Goal: Transaction & Acquisition: Obtain resource

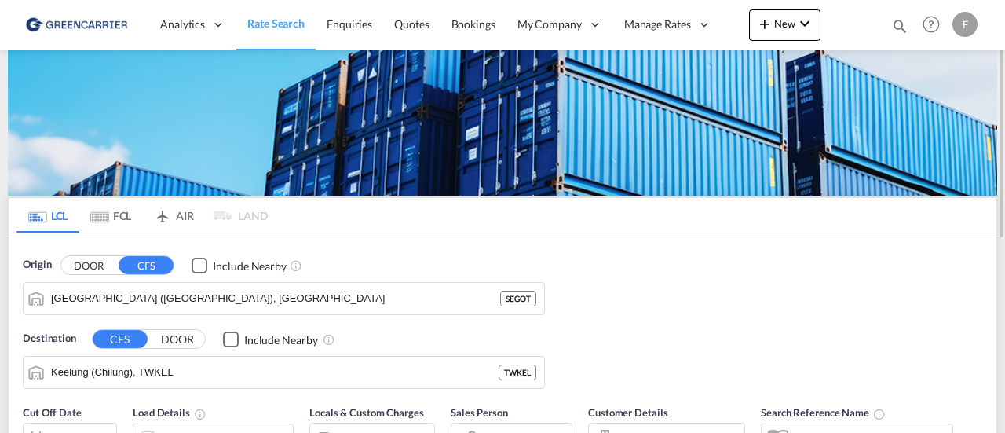
click at [91, 269] on button "DOOR" at bounding box center [88, 265] width 55 height 18
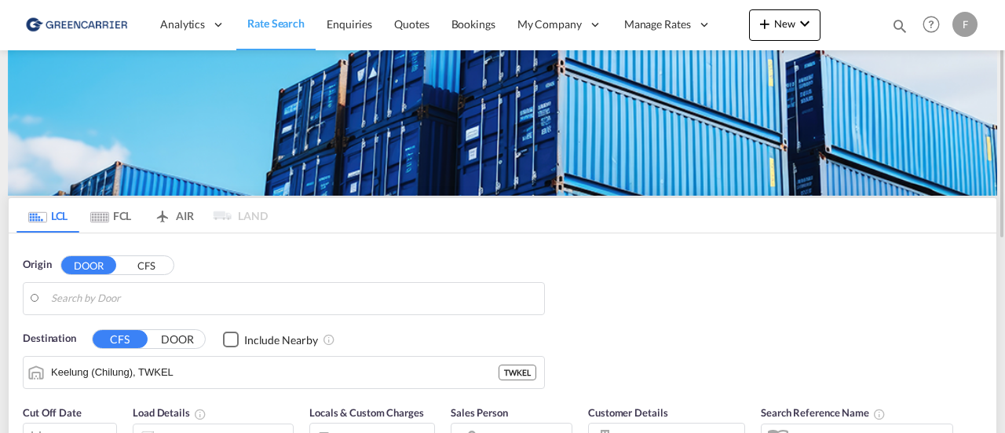
click at [144, 267] on button "CFS" at bounding box center [146, 265] width 55 height 18
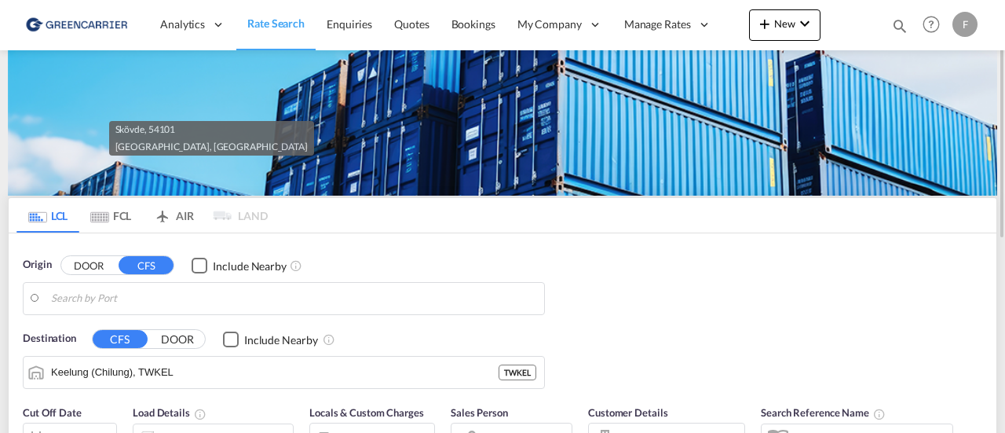
click at [376, 299] on body "Analytics Reports Dashboard Rate Search Enquiries Quotes Bookings" at bounding box center [502, 216] width 1005 height 433
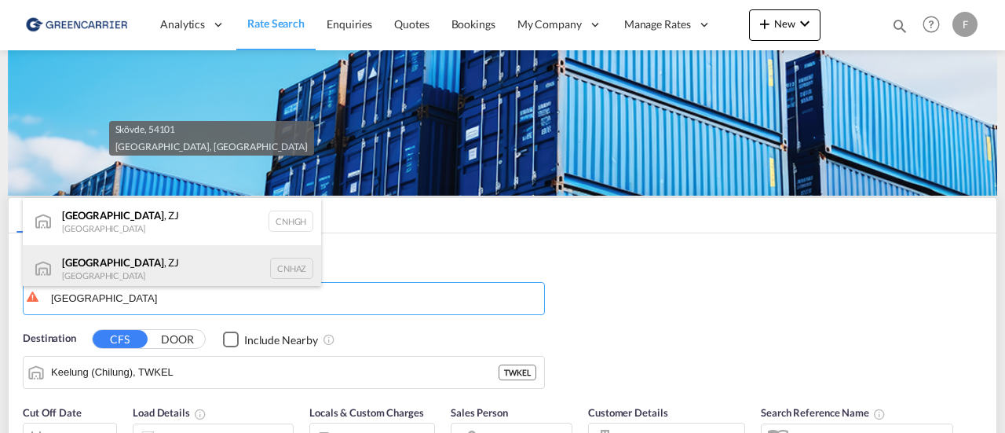
click at [179, 263] on div "[GEOGRAPHIC_DATA] , ZJ [GEOGRAPHIC_DATA] CNHAZ" at bounding box center [172, 268] width 298 height 47
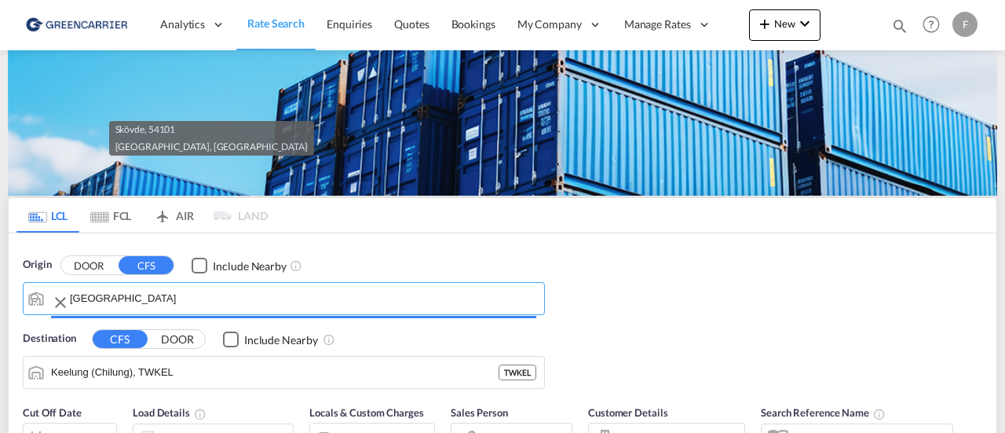
type input "Hangzhou, [GEOGRAPHIC_DATA], CNHAZ"
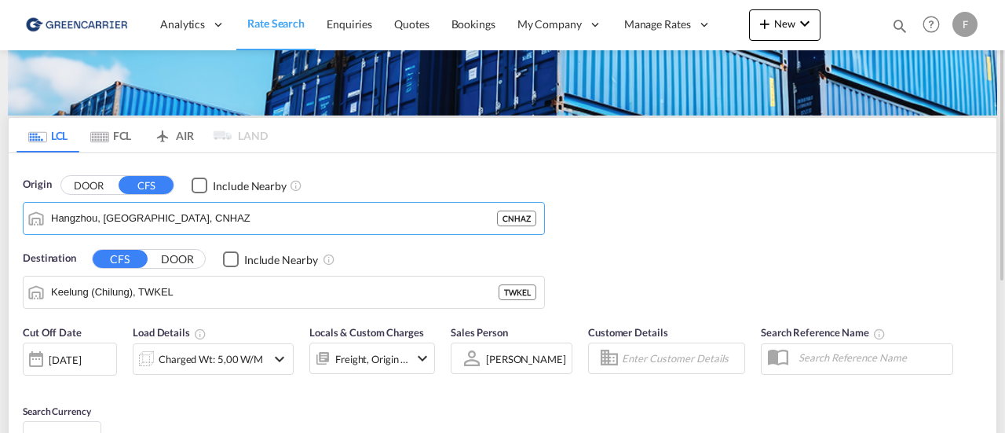
scroll to position [80, 0]
click at [209, 299] on input "Keelung (Chilung), TWKEL" at bounding box center [293, 292] width 485 height 24
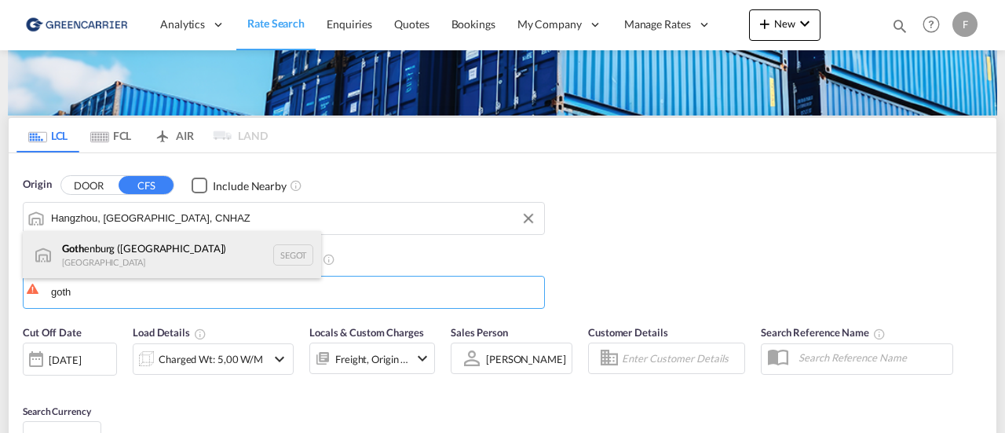
click at [170, 260] on div "Goth enburg ([GEOGRAPHIC_DATA]) [GEOGRAPHIC_DATA] SEGOT" at bounding box center [172, 254] width 298 height 47
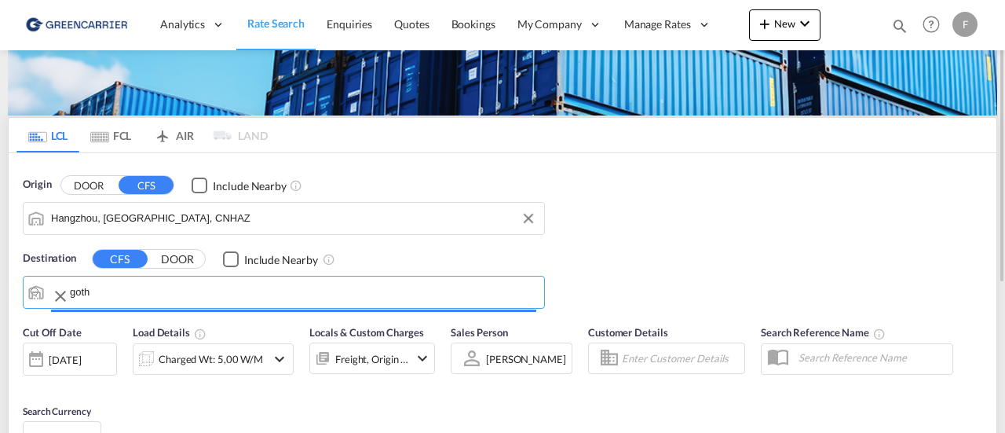
type input "[GEOGRAPHIC_DATA] ([GEOGRAPHIC_DATA]), [GEOGRAPHIC_DATA]"
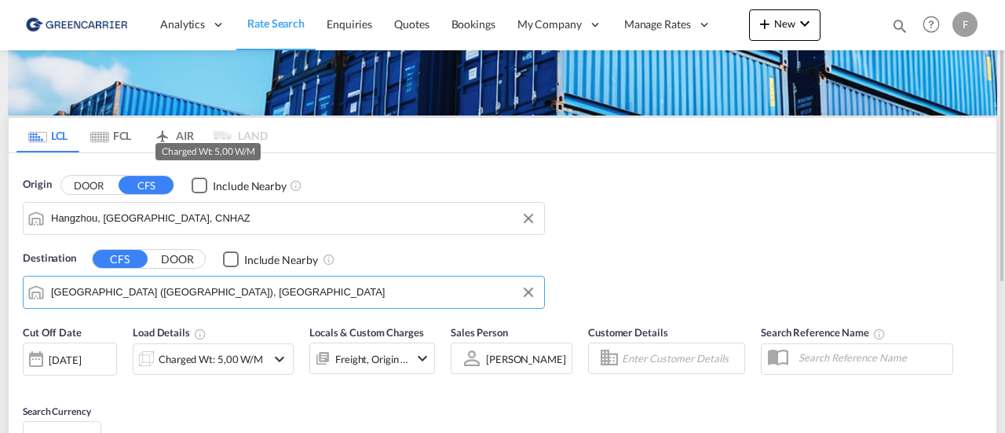
click at [226, 356] on div "Charged Wt: 5,00 W/M" at bounding box center [211, 359] width 104 height 22
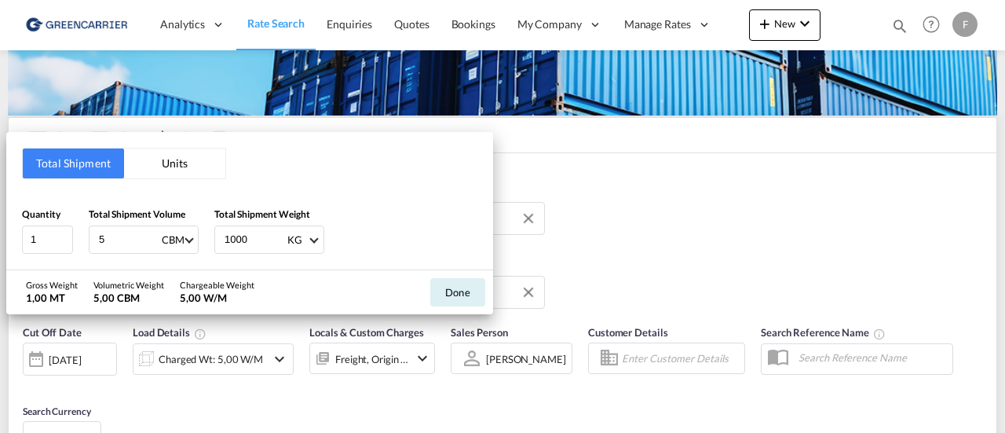
click at [106, 235] on input "5" at bounding box center [128, 239] width 63 height 27
type input "3.75"
type input "750"
click at [457, 287] on button "Done" at bounding box center [457, 292] width 55 height 28
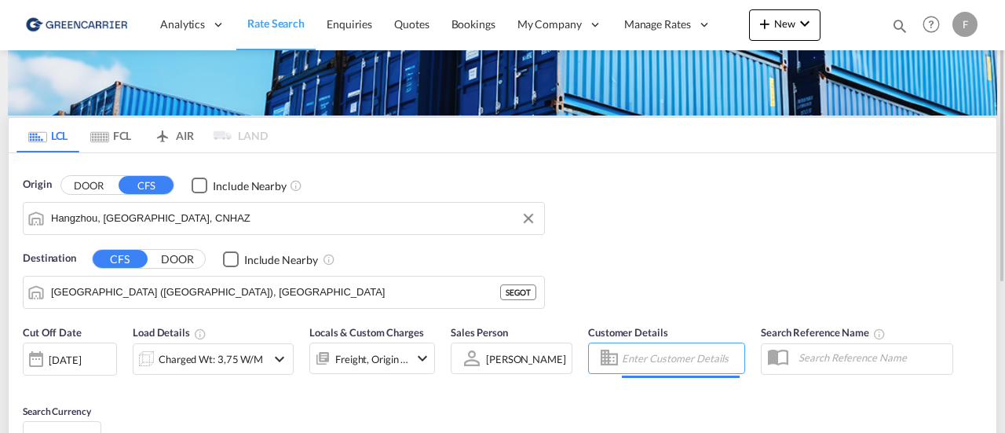
click at [667, 357] on input "Enter Customer Details" at bounding box center [681, 358] width 118 height 24
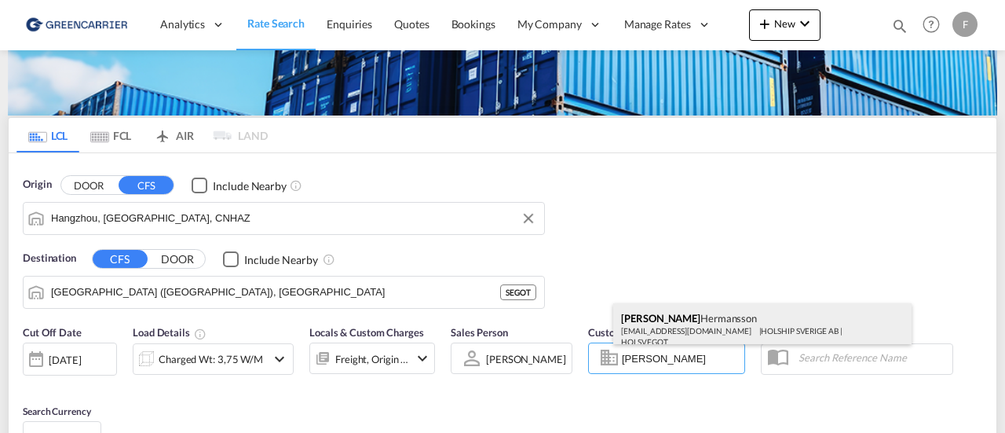
click at [674, 318] on div "[PERSON_NAME] [EMAIL_ADDRESS][DOMAIN_NAME] | HOLSHIP SVERIGE AB | HOLSVEGOT" at bounding box center [762, 329] width 298 height 52
type input "HOLSHIP SVERIGE AB, [PERSON_NAME], [EMAIL_ADDRESS][DOMAIN_NAME]"
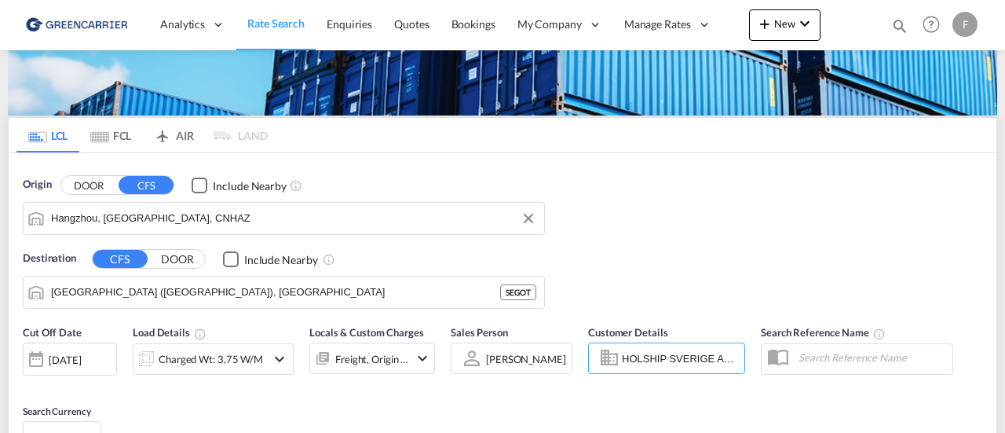
scroll to position [165, 0]
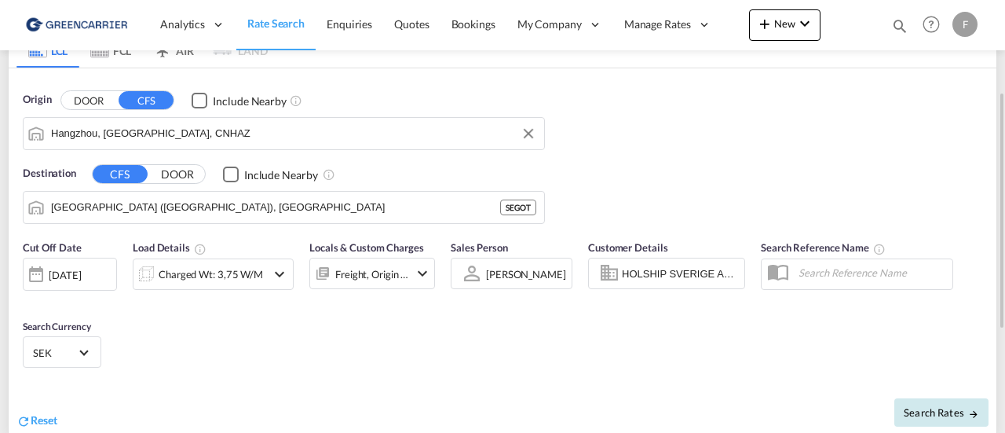
click at [941, 414] on span "Search Rates" at bounding box center [941, 412] width 75 height 13
type input "CNHAZ to SEGOT / [DATE]"
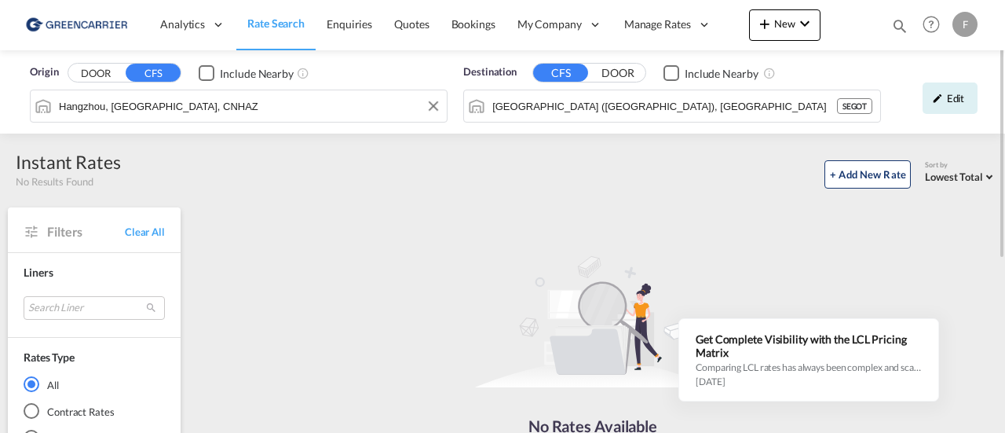
click at [217, 104] on input "Hangzhou, [GEOGRAPHIC_DATA], CNHAZ" at bounding box center [249, 106] width 380 height 24
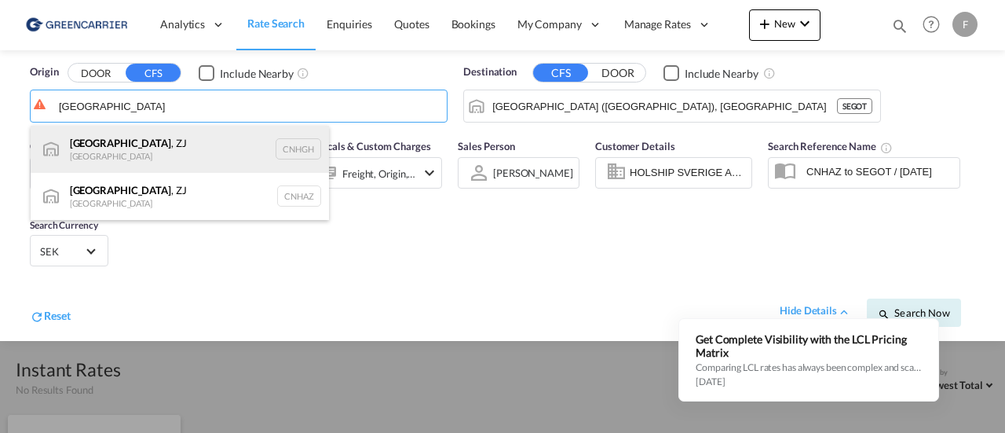
click at [175, 149] on div "[GEOGRAPHIC_DATA] , ZJ [GEOGRAPHIC_DATA] CNHGH" at bounding box center [180, 149] width 298 height 47
type input "Hangzhou, [GEOGRAPHIC_DATA], [GEOGRAPHIC_DATA]"
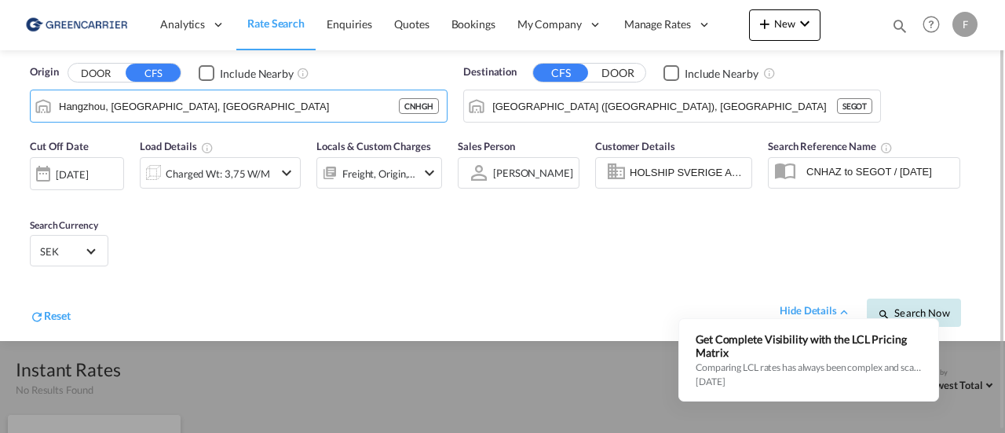
click at [934, 307] on span "Search Now" at bounding box center [913, 312] width 71 height 13
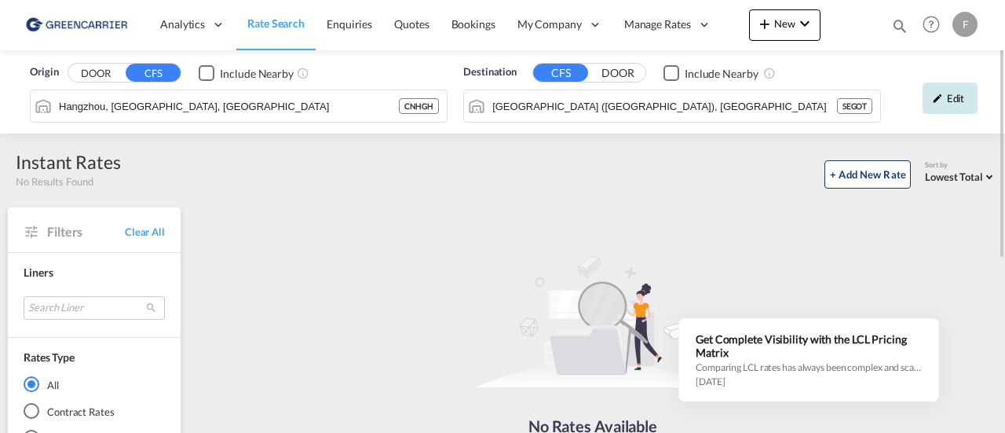
click at [954, 100] on div "Edit" at bounding box center [950, 97] width 55 height 31
